Goal: Information Seeking & Learning: Find specific fact

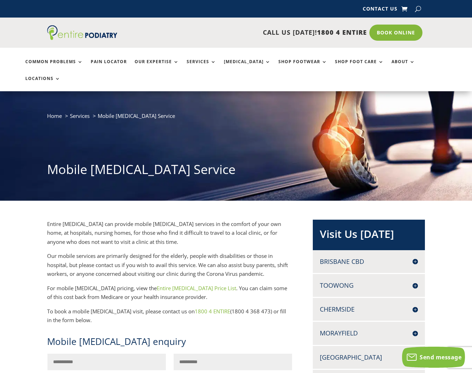
click at [172, 285] on link "Entire [MEDICAL_DATA] Price List" at bounding box center [196, 288] width 79 height 7
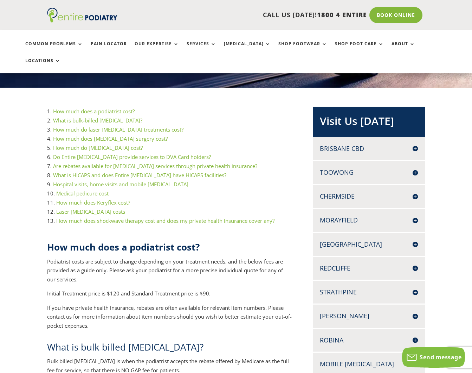
scroll to position [112, 0]
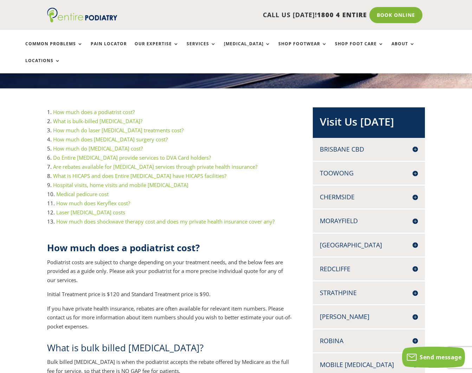
click at [110, 182] on link "Hospital visits, home visits and mobile podiatry" at bounding box center [120, 185] width 135 height 7
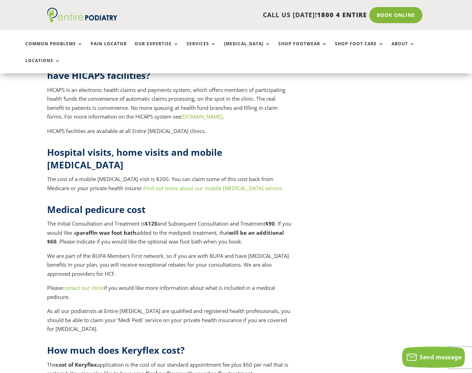
scroll to position [2921, 0]
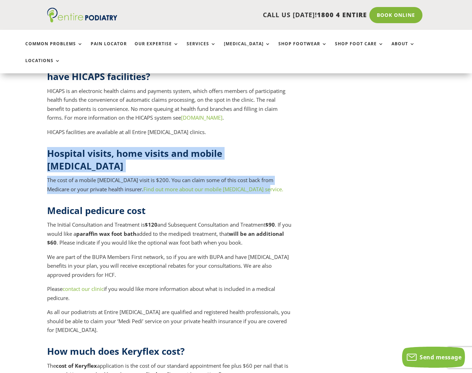
drag, startPoint x: 49, startPoint y: 150, endPoint x: 270, endPoint y: 165, distance: 221.1
click at [270, 165] on div "Hospital visits, home visits and mobile podiatry The cost of a mobile podiatry …" at bounding box center [169, 170] width 245 height 47
drag, startPoint x: 270, startPoint y: 165, endPoint x: 221, endPoint y: 159, distance: 49.5
copy div "Hospital visits, home visits and mobile podiatry The cost of a mobile podiatry …"
